Goal: Find specific page/section: Find specific page/section

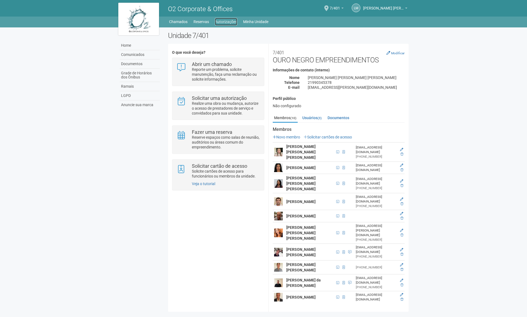
click at [230, 23] on link "Autorizações" at bounding box center [226, 22] width 22 height 8
